Goal: Information Seeking & Learning: Learn about a topic

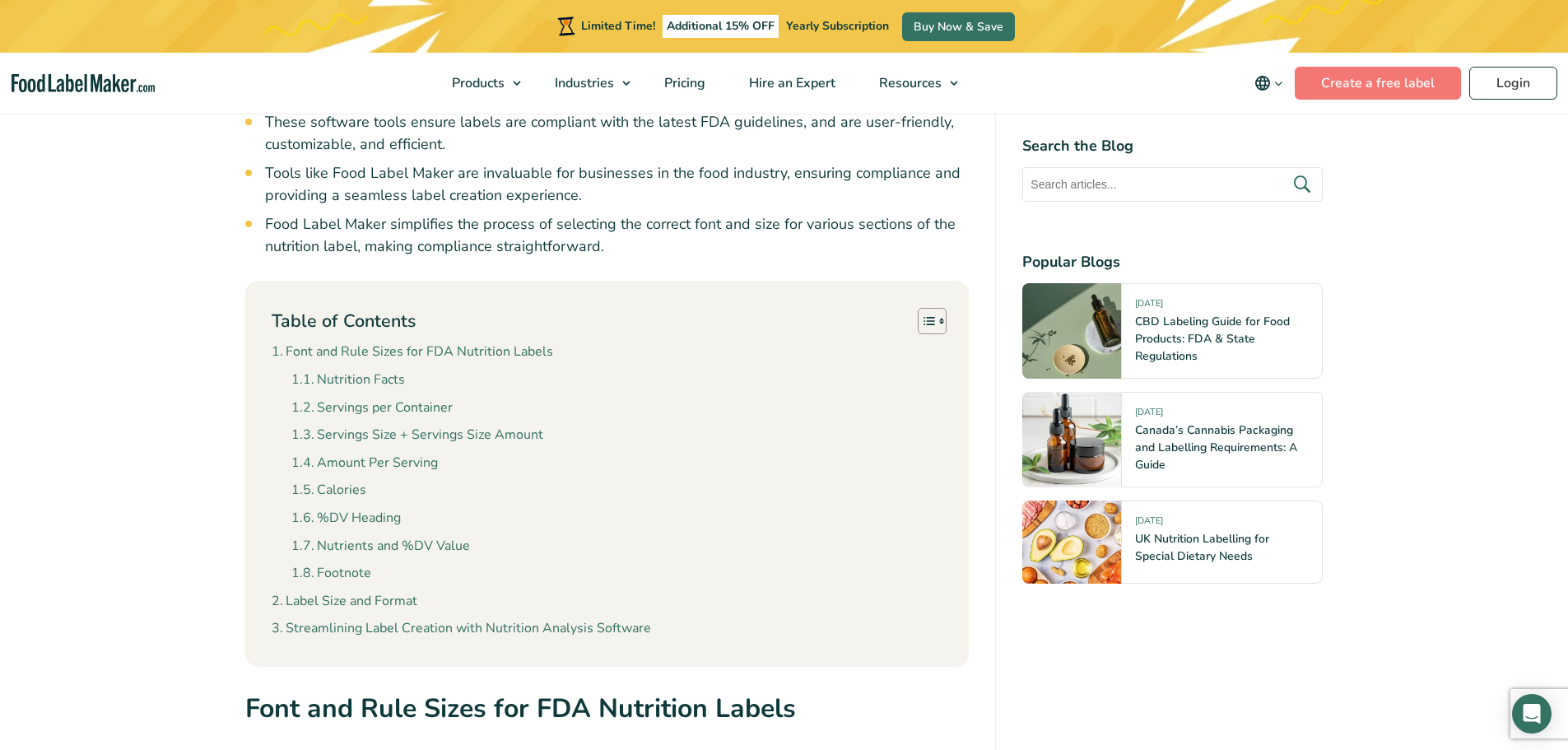
scroll to position [1482, 0]
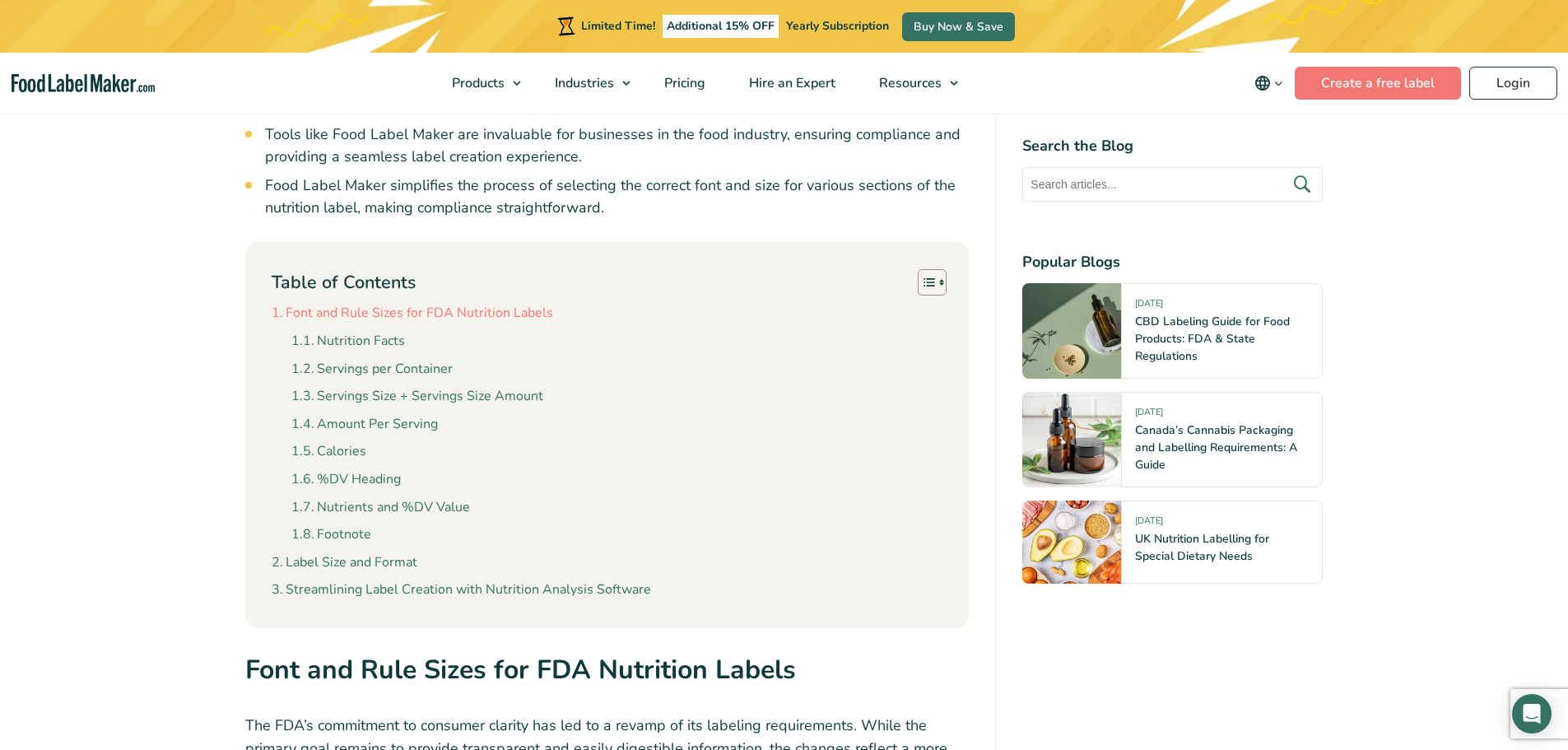
click at [334, 311] on link "Font and Rule Sizes for FDA Nutrition Labels" at bounding box center [412, 313] width 281 height 22
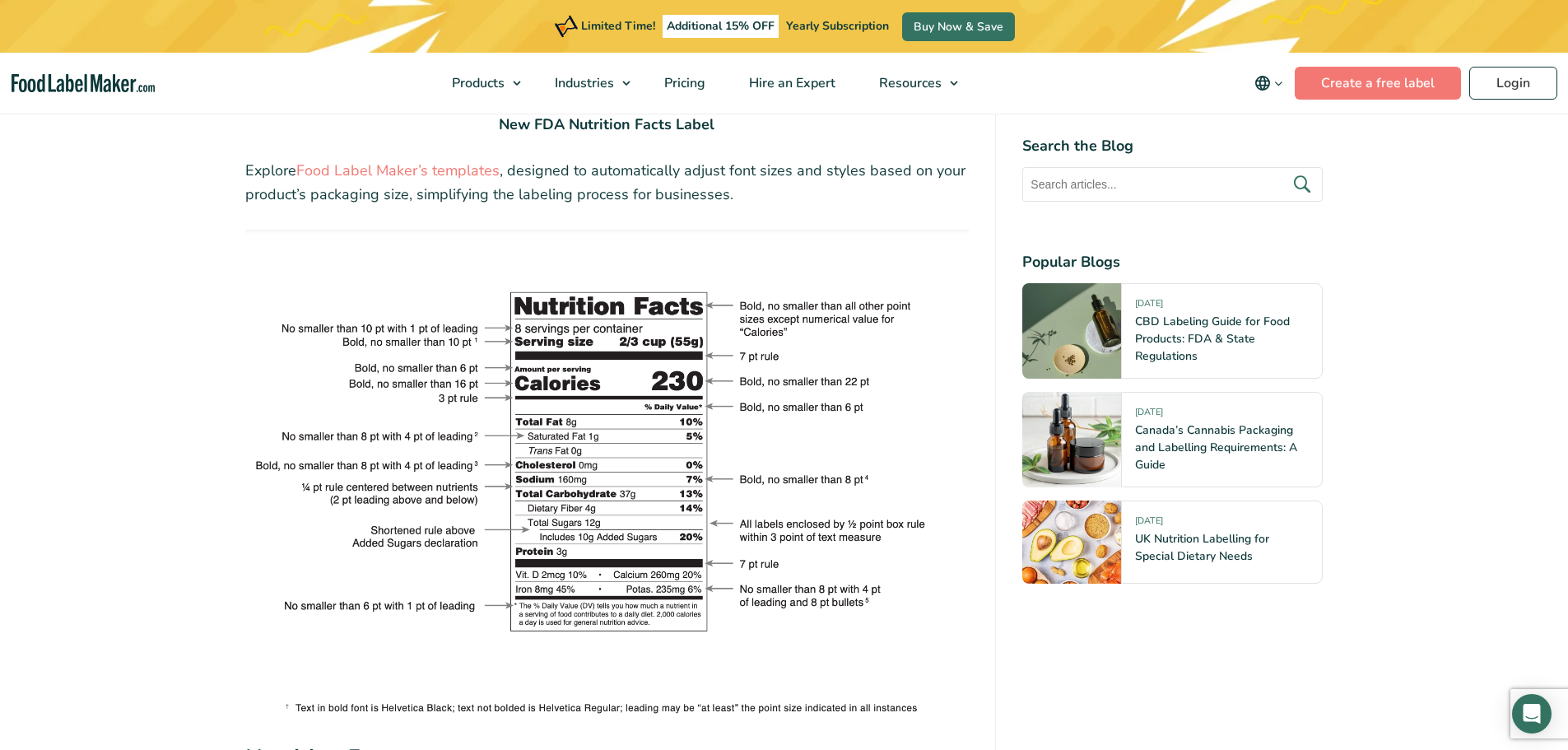
scroll to position [2943, 0]
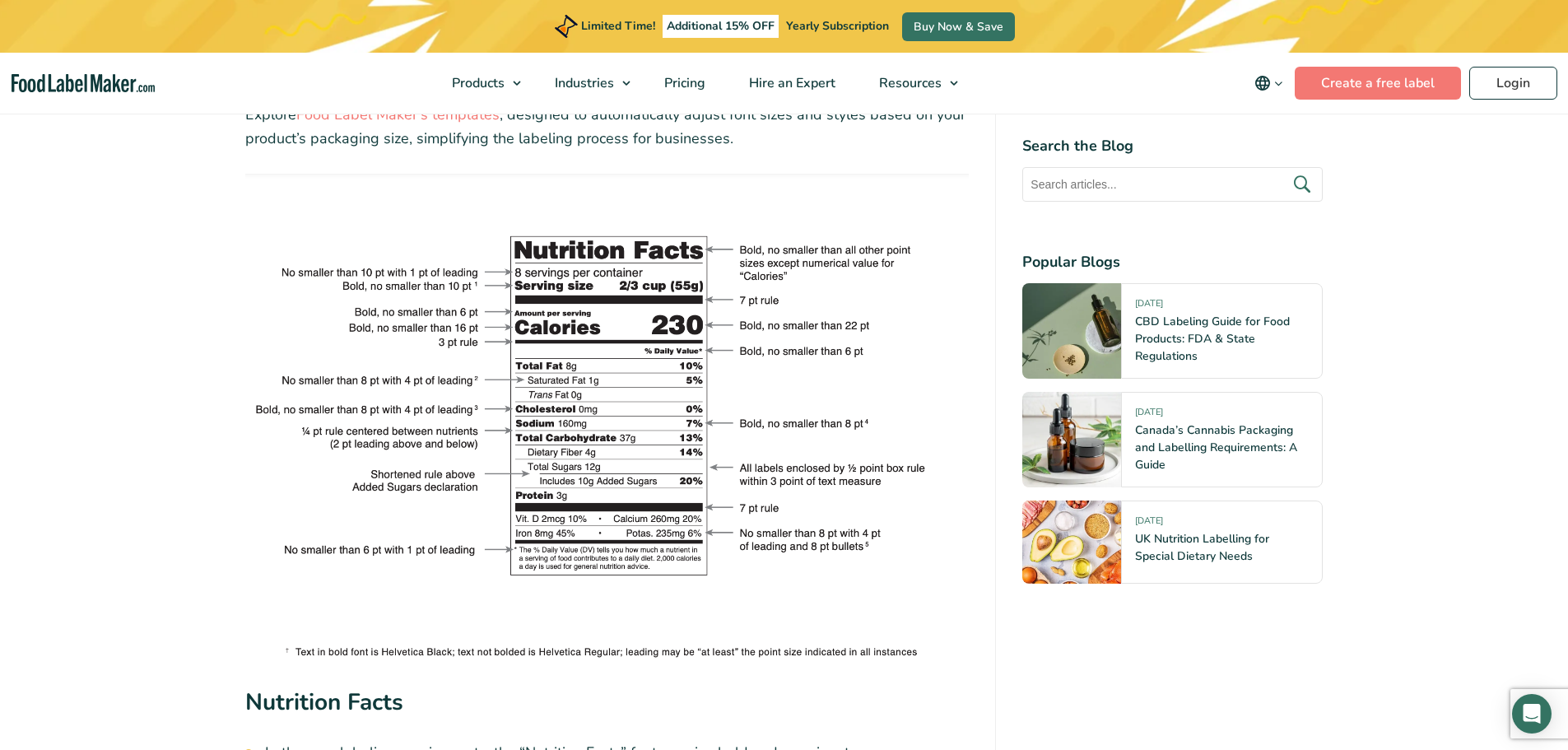
drag, startPoint x: 235, startPoint y: 207, endPoint x: 784, endPoint y: 530, distance: 637.0
click at [282, 313] on img at bounding box center [607, 418] width 725 height 489
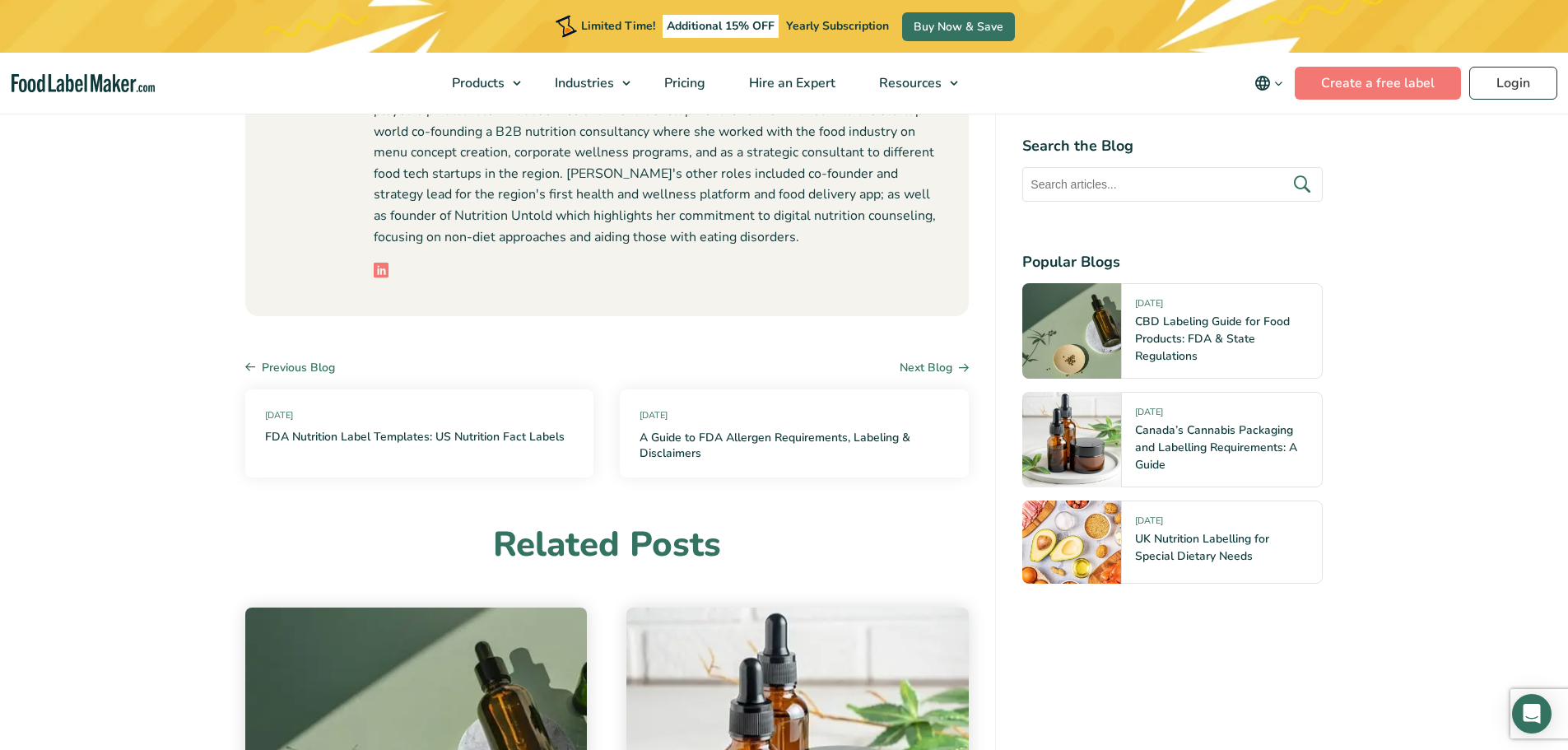
scroll to position [7060, 0]
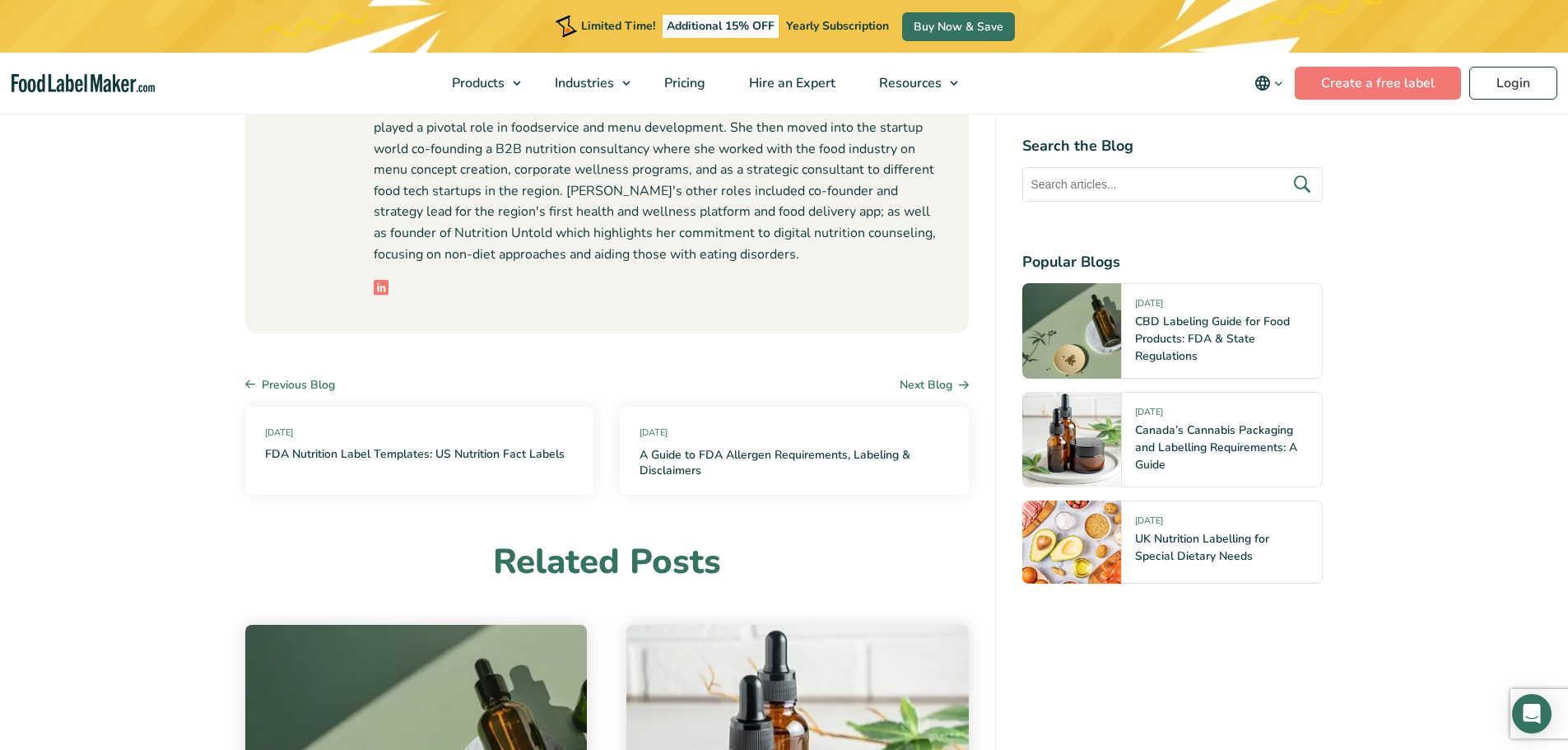
scroll to position [1482, 0]
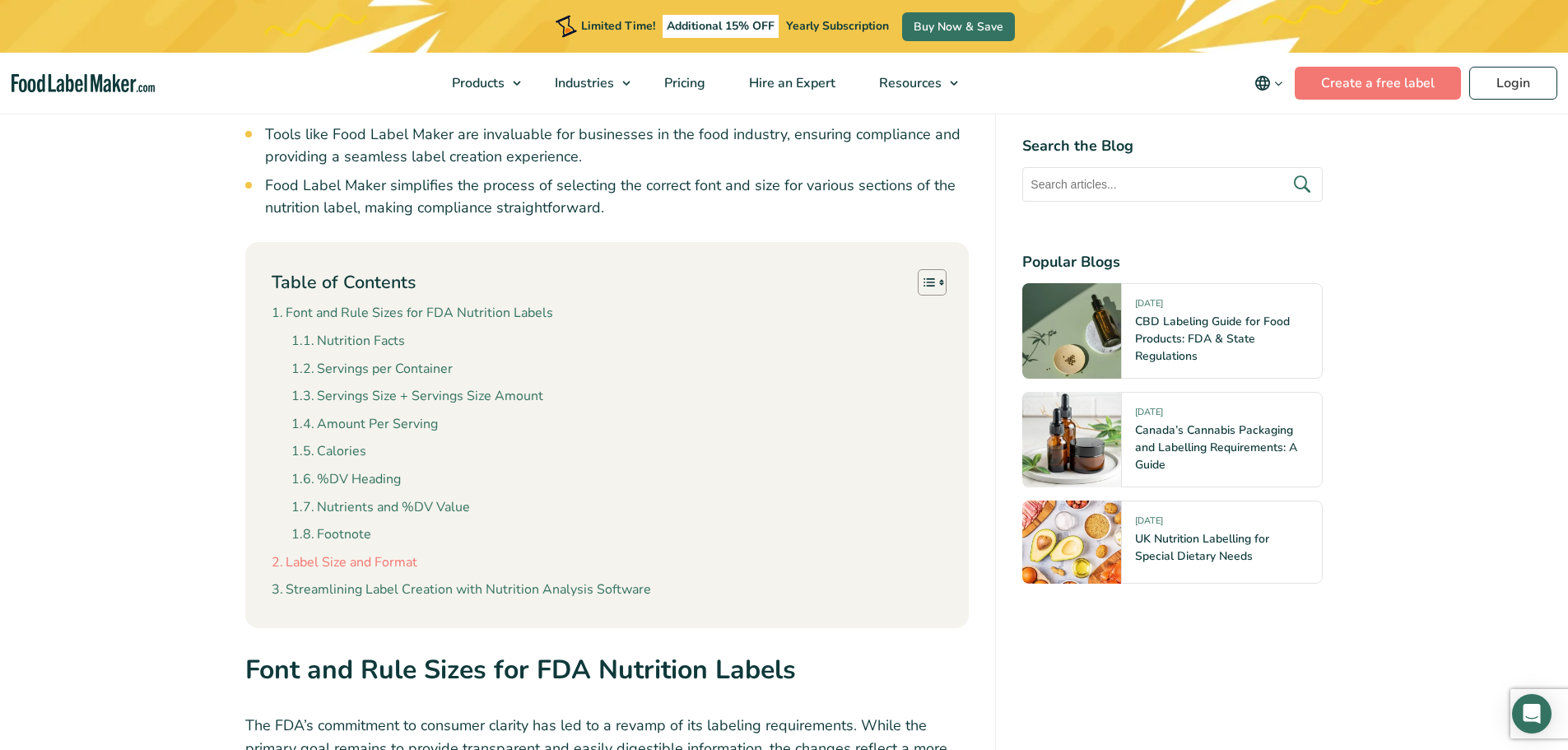
click at [338, 565] on link "Label Size and Format" at bounding box center [344, 563] width 146 height 22
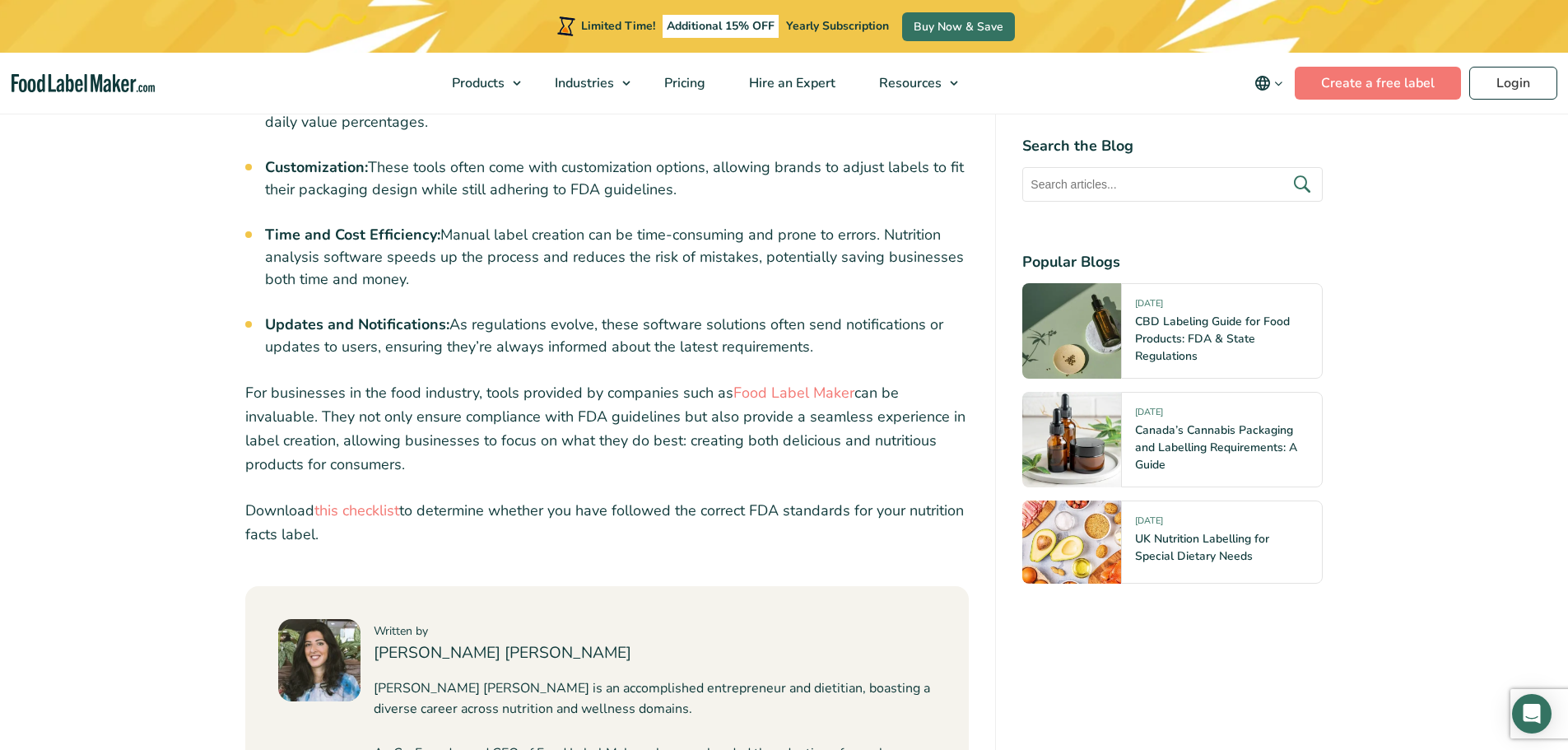
scroll to position [6372, 0]
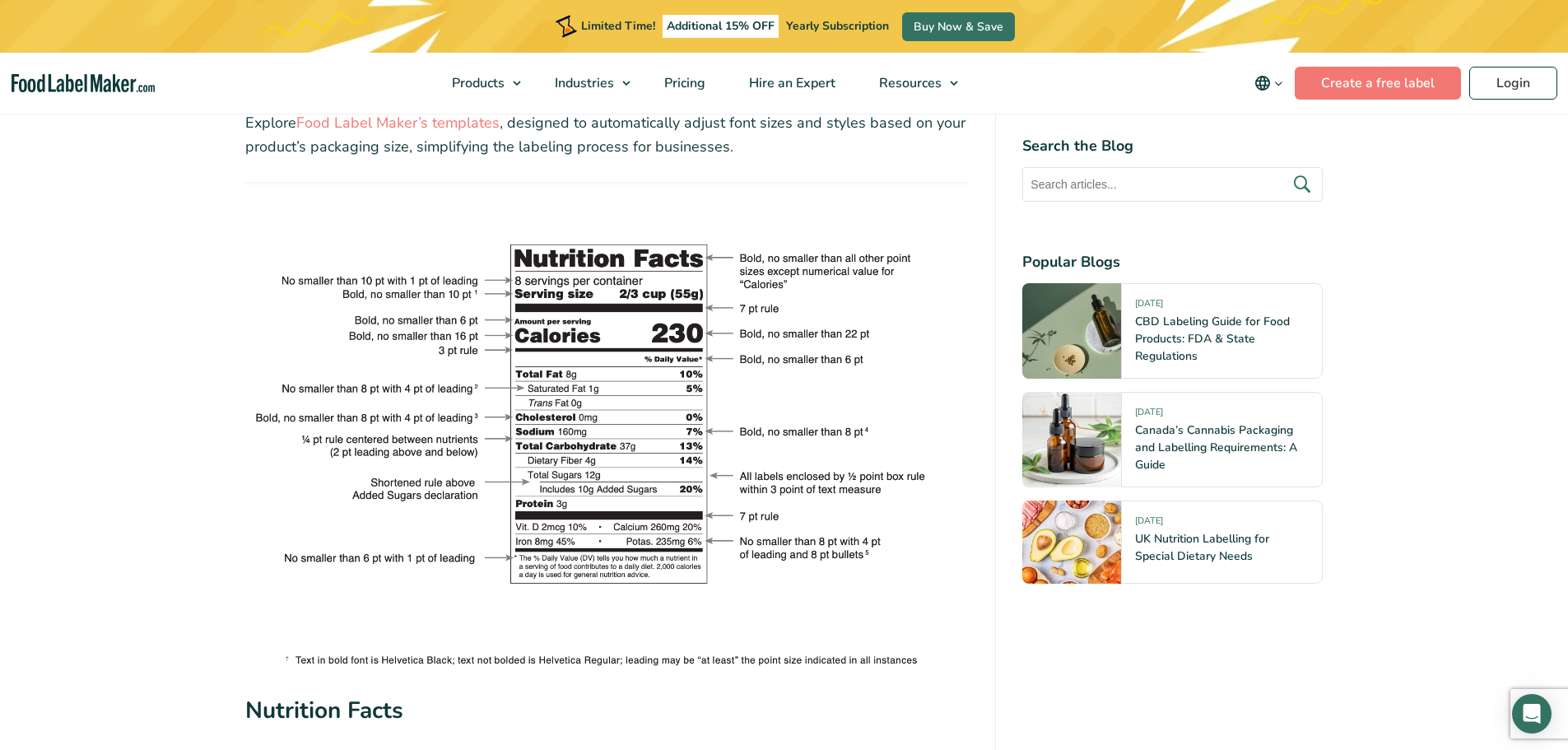
scroll to position [2882, 0]
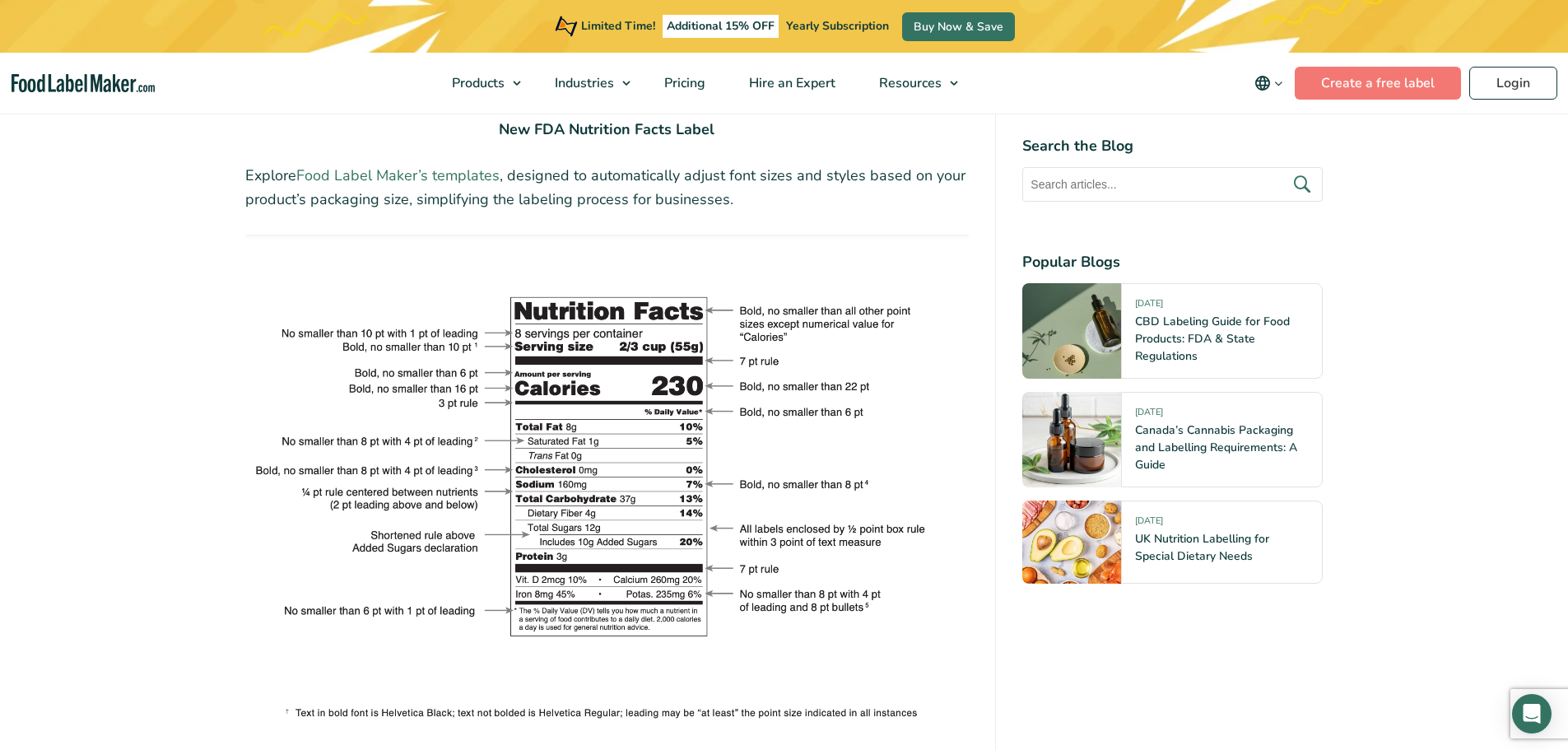
click at [363, 174] on link "Food Label Maker’s templates" at bounding box center [397, 175] width 203 height 20
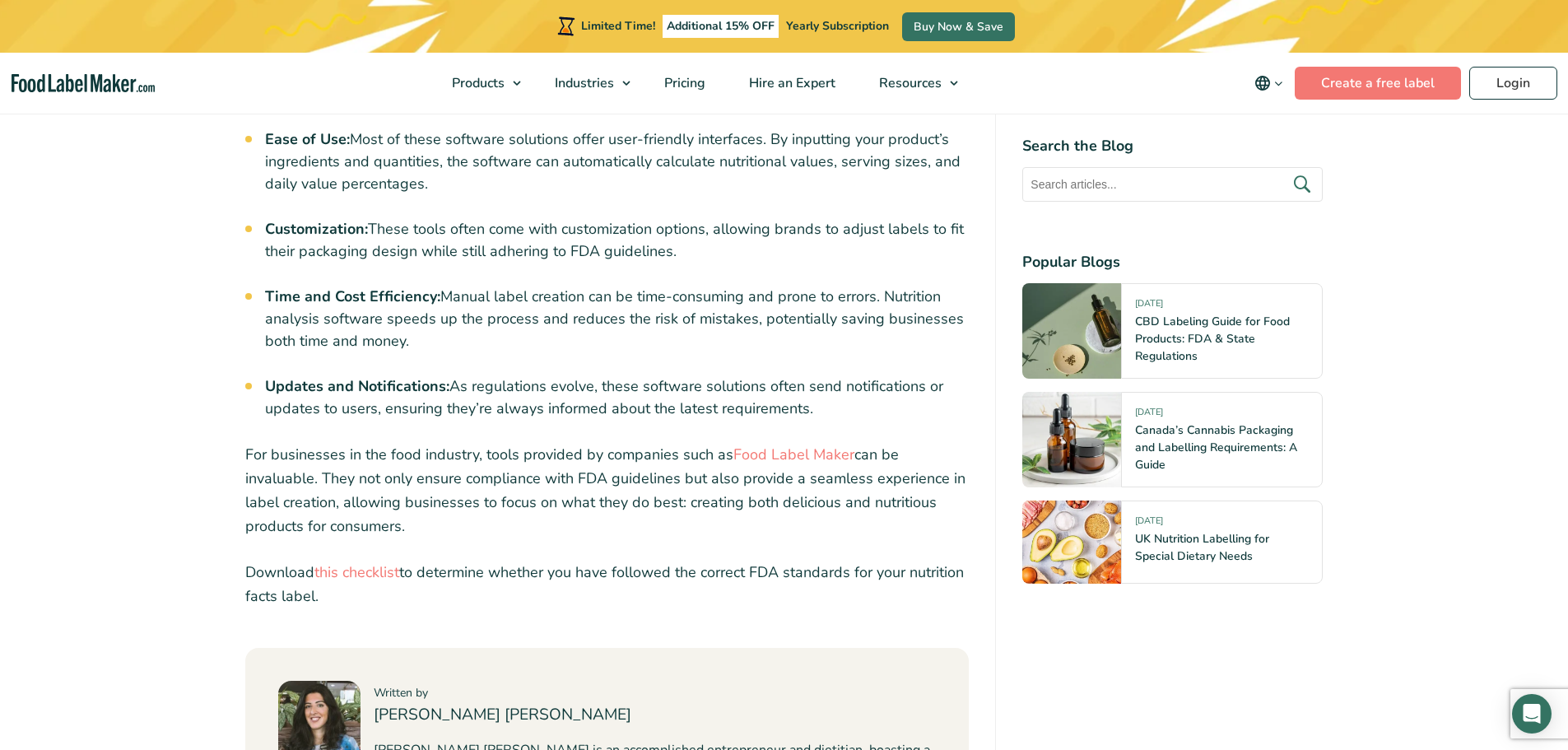
scroll to position [6258, 0]
